Goal: Task Accomplishment & Management: Use online tool/utility

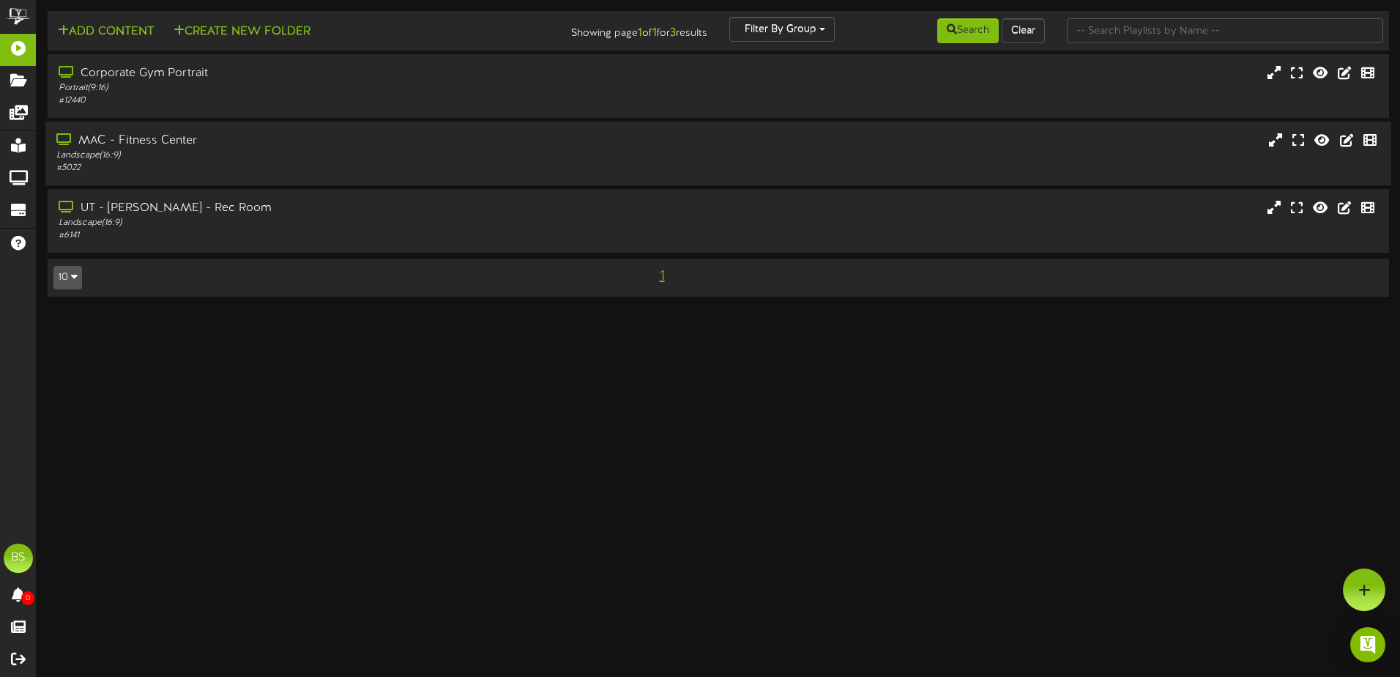
click at [321, 159] on div "Landscape ( 16:9 )" at bounding box center [325, 155] width 539 height 12
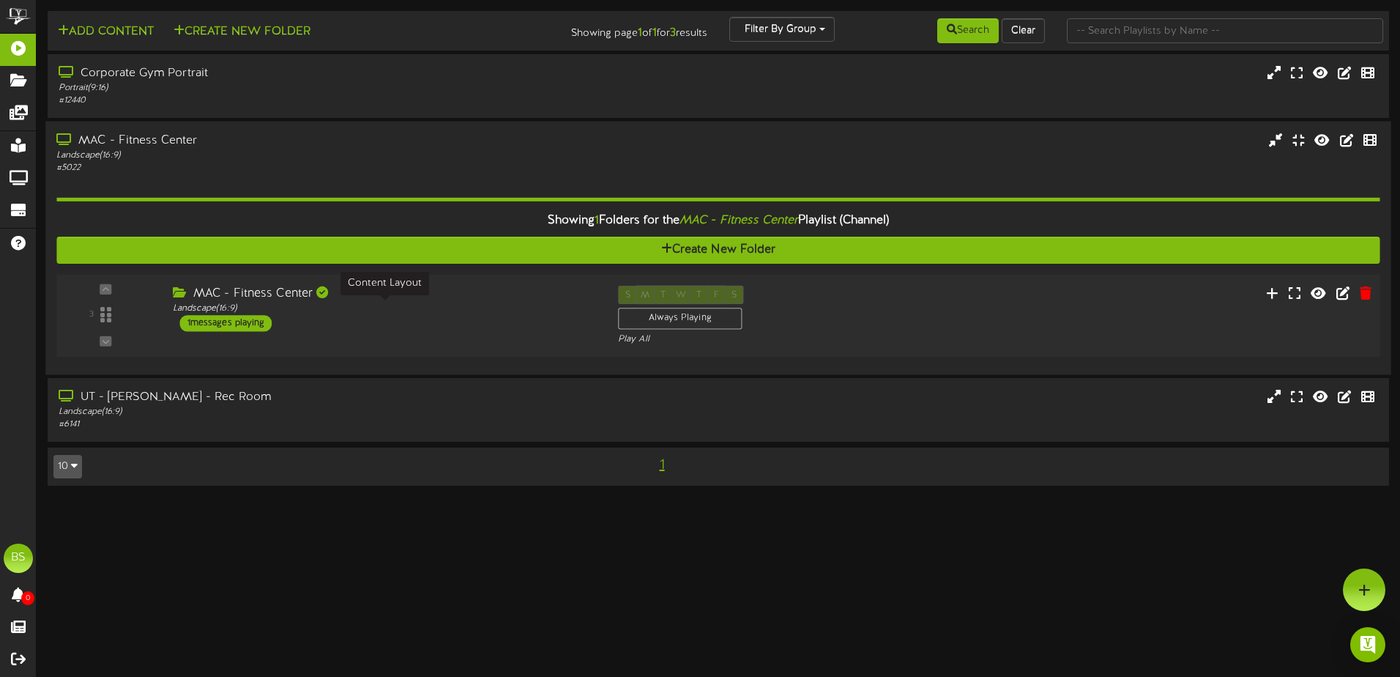
click at [500, 306] on div "Landscape ( 16:9 )" at bounding box center [384, 308] width 423 height 12
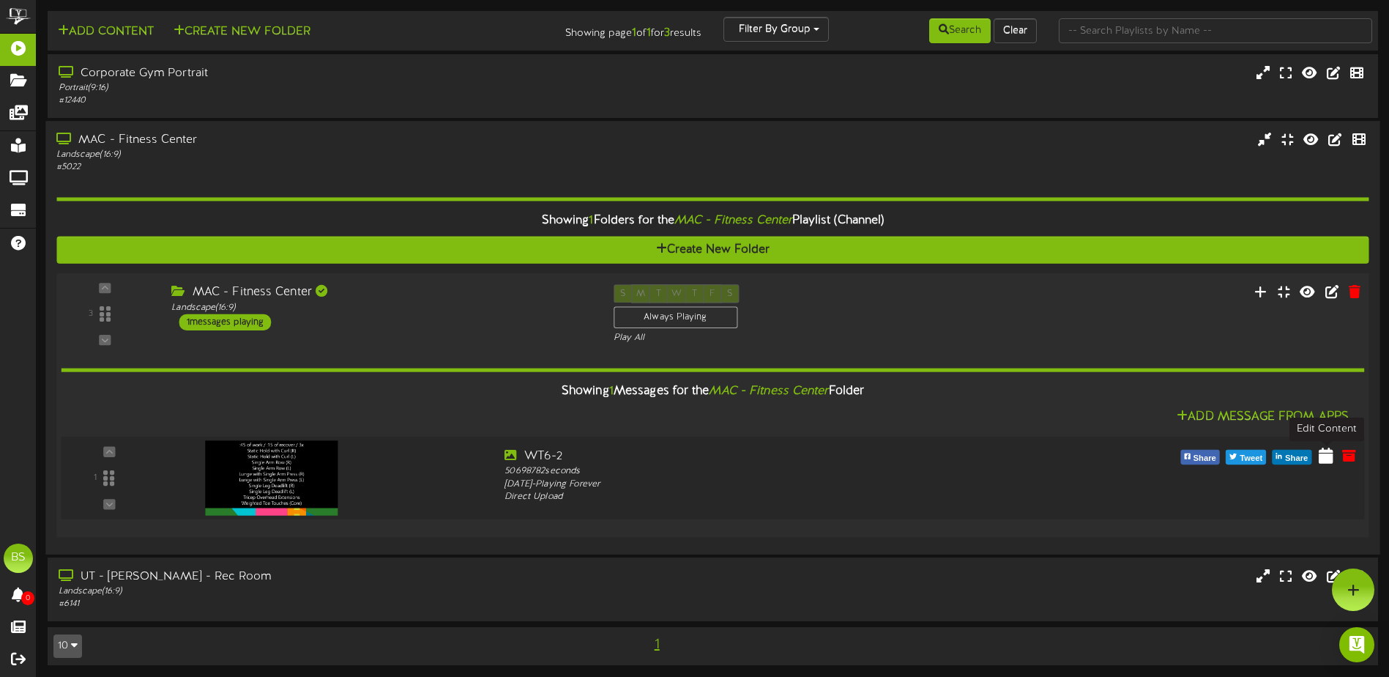
click at [1325, 455] on icon at bounding box center [1326, 455] width 15 height 16
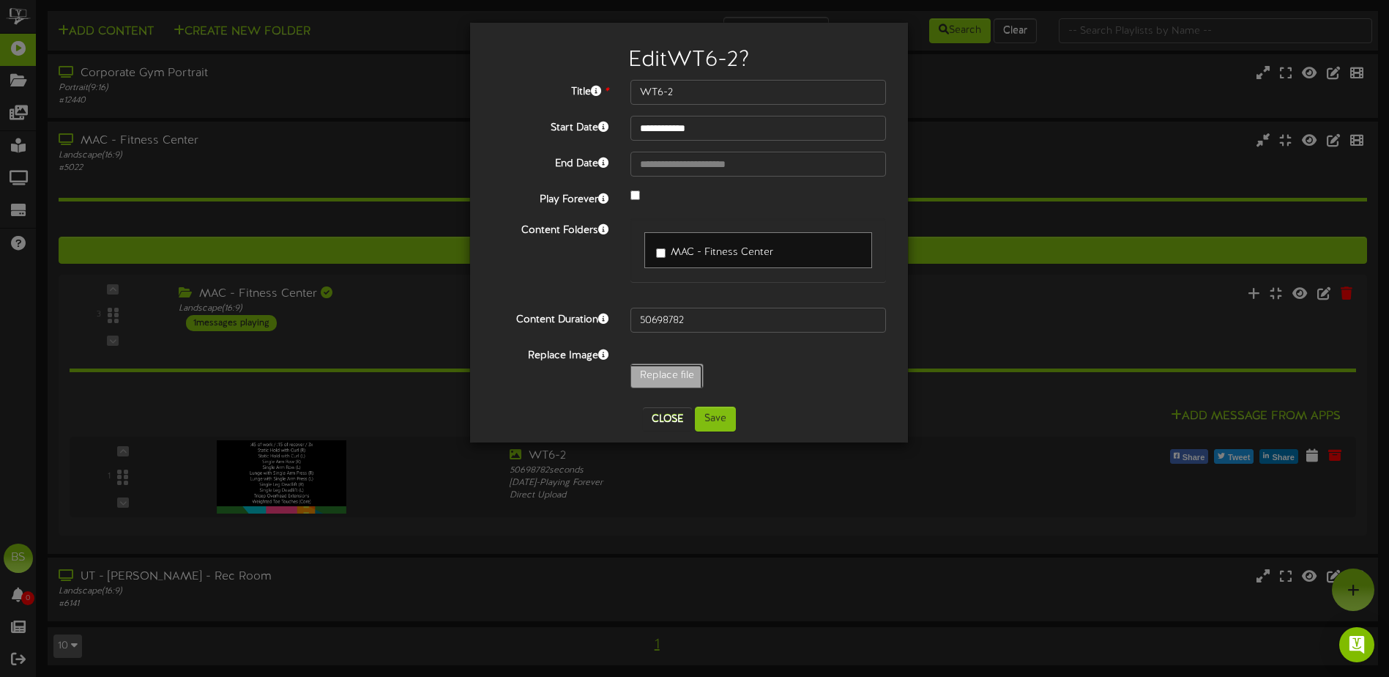
type input "**********"
type input "Crossfit8-28"
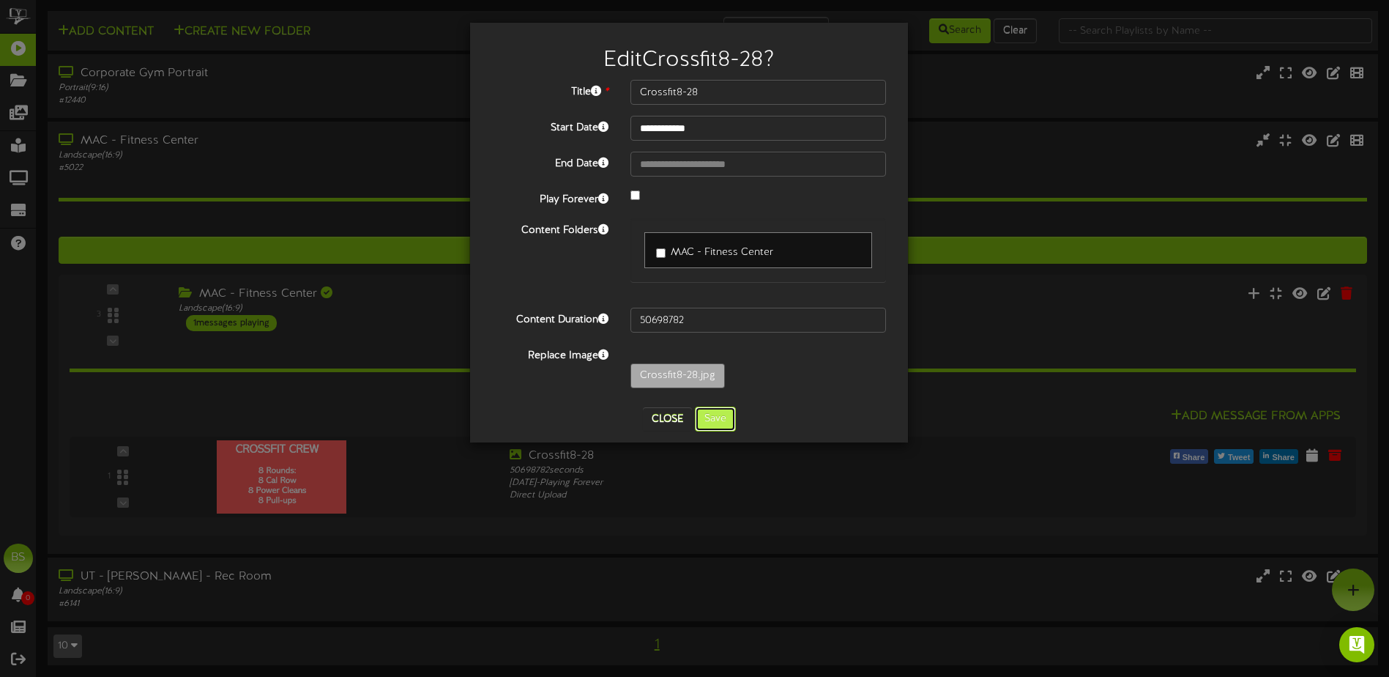
click at [723, 423] on button "Save" at bounding box center [715, 418] width 41 height 25
